Goal: Check status

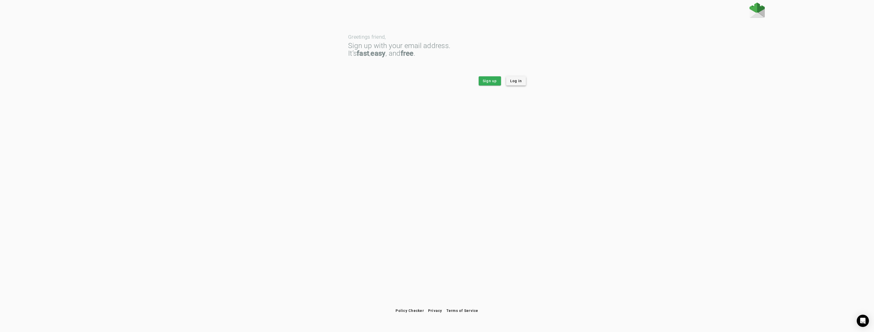
click at [518, 80] on span "Log in" at bounding box center [516, 80] width 12 height 5
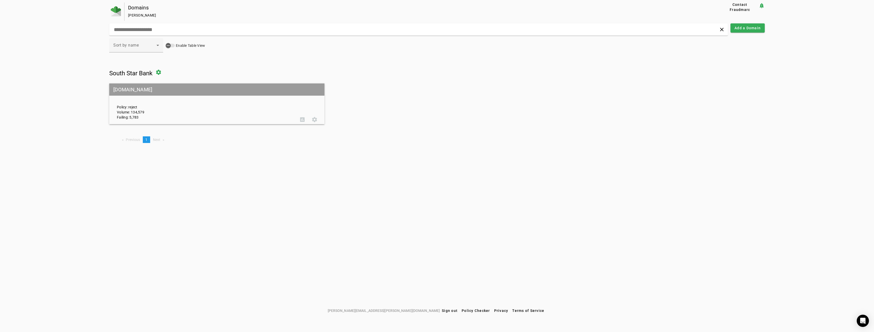
click at [142, 102] on div "Policy: reject Volume: 134,579 Failing: 5,783" at bounding box center [204, 104] width 183 height 32
click at [133, 90] on mat-grid-tile-header "[DOMAIN_NAME]" at bounding box center [216, 89] width 215 height 12
